Goal: Navigation & Orientation: Understand site structure

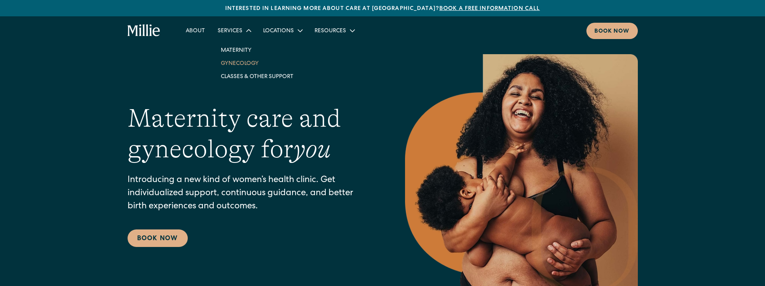
click at [238, 62] on link "Gynecology" at bounding box center [257, 63] width 85 height 13
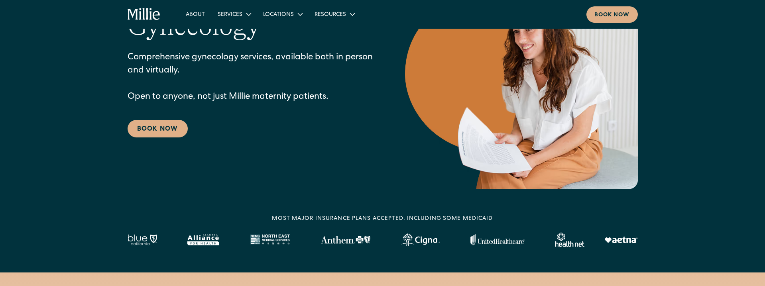
scroll to position [12, 0]
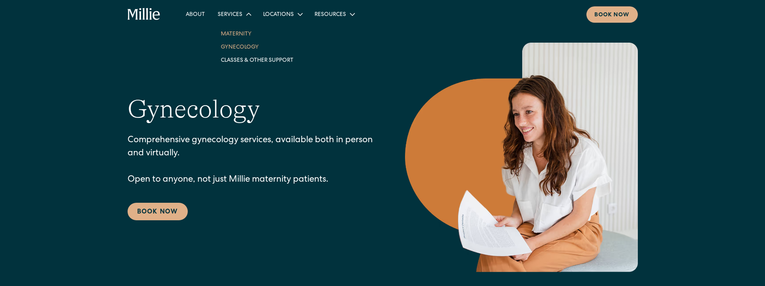
click at [246, 31] on link "Maternity" at bounding box center [257, 33] width 85 height 13
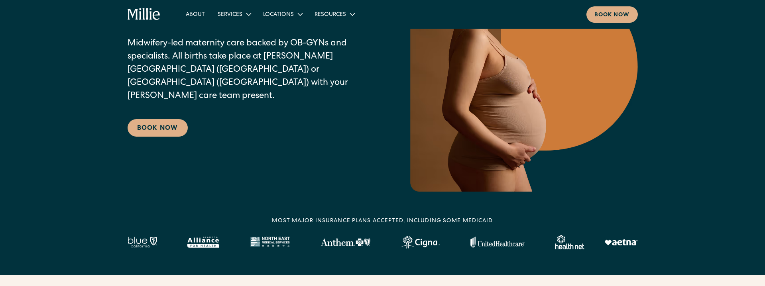
scroll to position [83, 0]
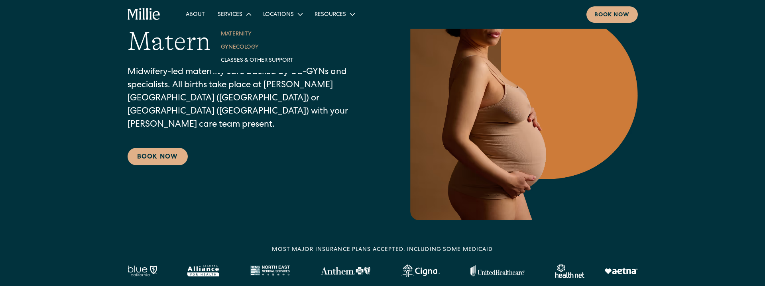
click at [238, 51] on link "Gynecology" at bounding box center [257, 46] width 85 height 13
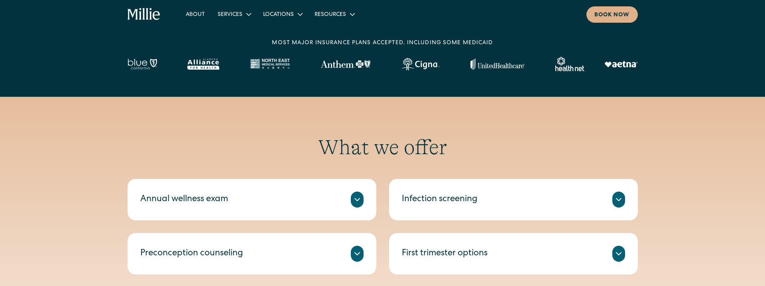
scroll to position [34, 0]
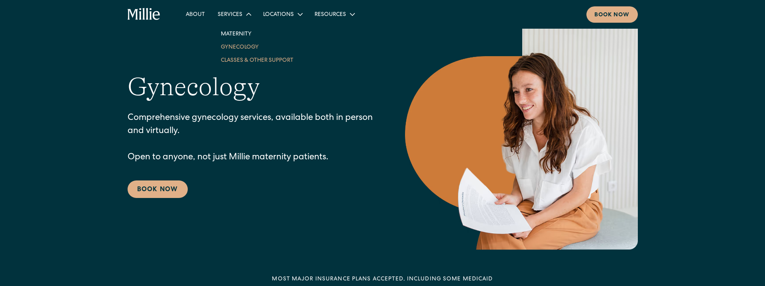
click at [248, 61] on link "Classes & Other Support" at bounding box center [257, 59] width 85 height 13
